Goal: Task Accomplishment & Management: Manage account settings

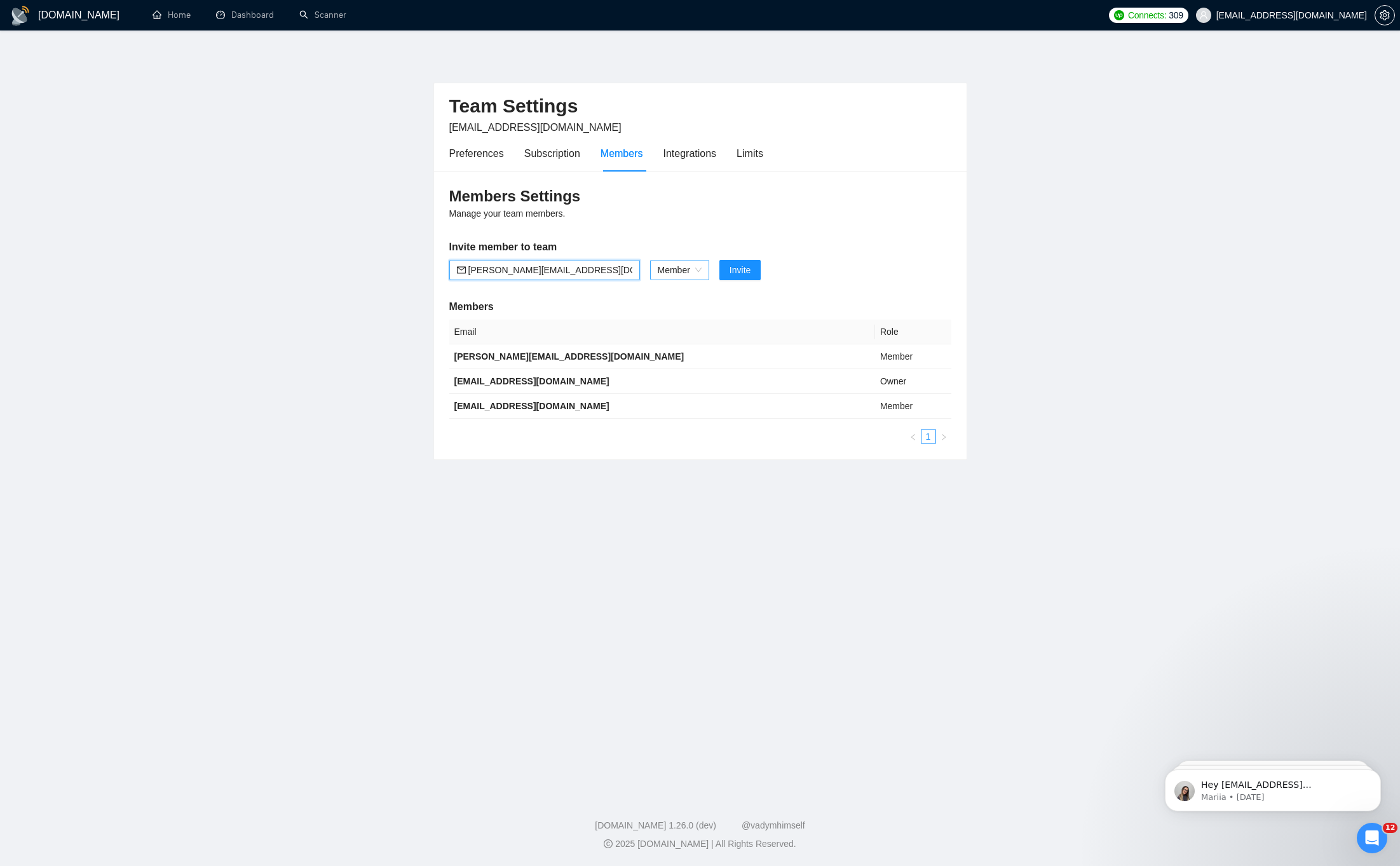
click at [694, 270] on span "Member" at bounding box center [679, 270] width 44 height 19
type input "andrew.designer@swipex.ua"
click at [694, 270] on span "Member" at bounding box center [679, 270] width 44 height 19
click at [750, 272] on span "Invite" at bounding box center [740, 270] width 21 height 14
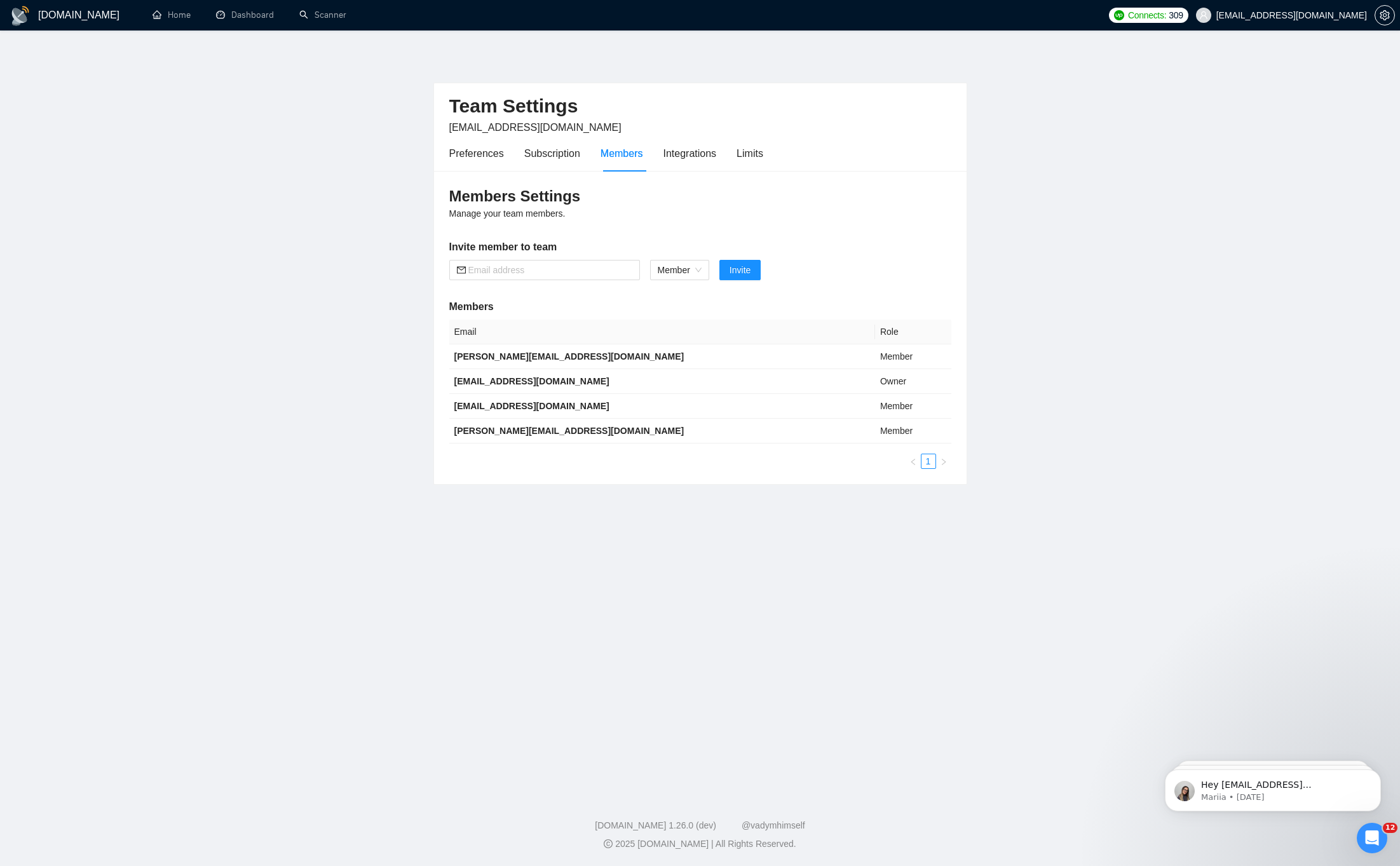
click at [401, 287] on main "Team Settings andrii.babii@swipex.ua Preferences Subscription Members Integrati…" at bounding box center [700, 409] width 1360 height 717
click at [1374, 776] on icon "Dismiss notification" at bounding box center [1378, 773] width 7 height 7
click at [1378, 773] on icon "Dismiss notification" at bounding box center [1377, 773] width 5 height 5
click at [1376, 776] on icon "Dismiss notification" at bounding box center [1378, 773] width 7 height 7
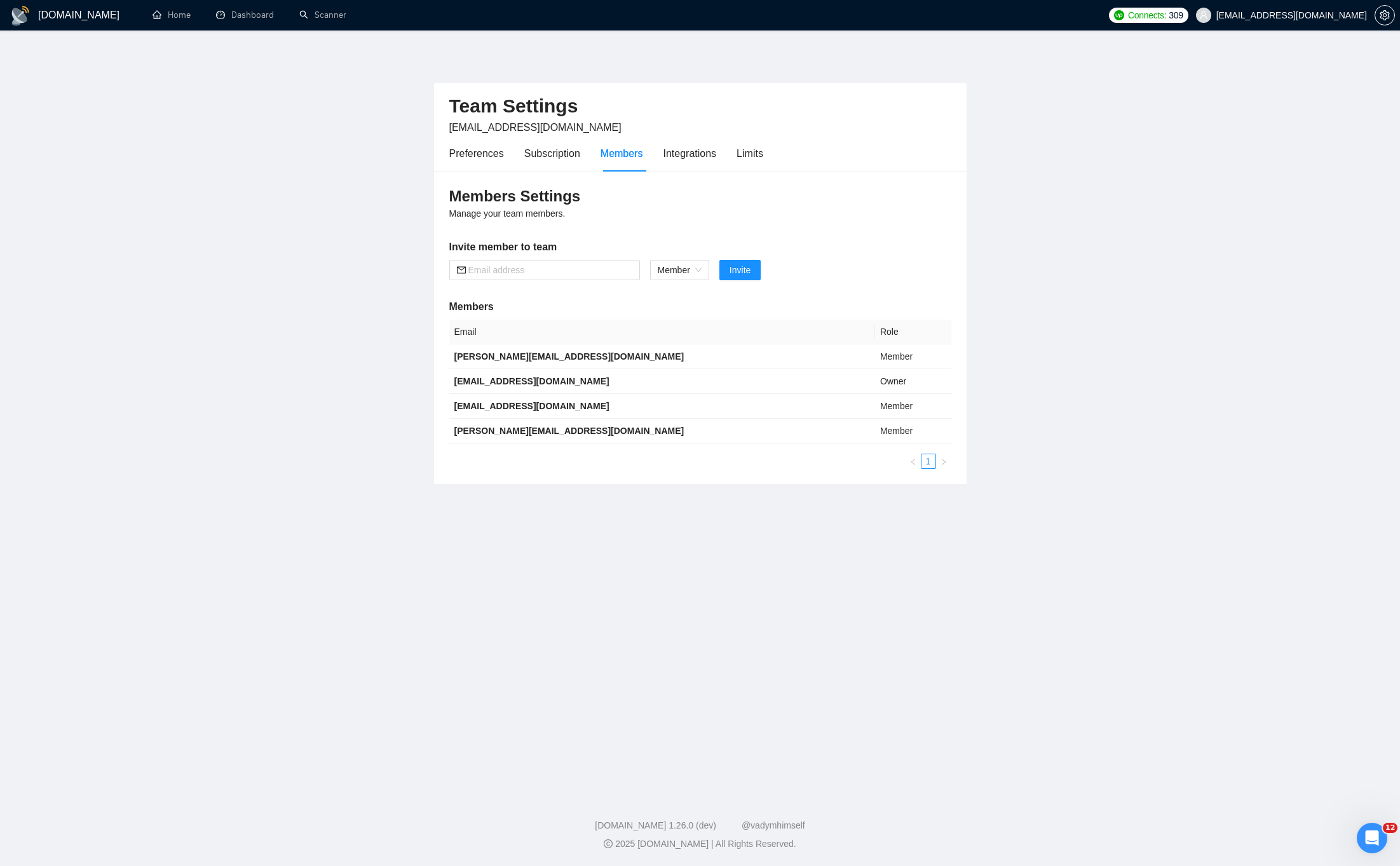
click at [1202, 661] on main "Team Settings andrii.babii@swipex.ua Preferences Subscription Members Integrati…" at bounding box center [700, 409] width 1360 height 717
click at [182, 471] on main "Team Settings andrii.babii@swipex.ua Preferences Subscription Members Integrati…" at bounding box center [700, 409] width 1360 height 717
click at [94, 515] on main "Team Settings andrii.babii@swipex.ua Preferences Subscription Members Integrati…" at bounding box center [700, 409] width 1360 height 717
click at [194, 508] on main "Team Settings andrii.babii@swipex.ua Preferences Subscription Members Integrati…" at bounding box center [700, 409] width 1360 height 717
